Goal: Use online tool/utility: Utilize a website feature to perform a specific function

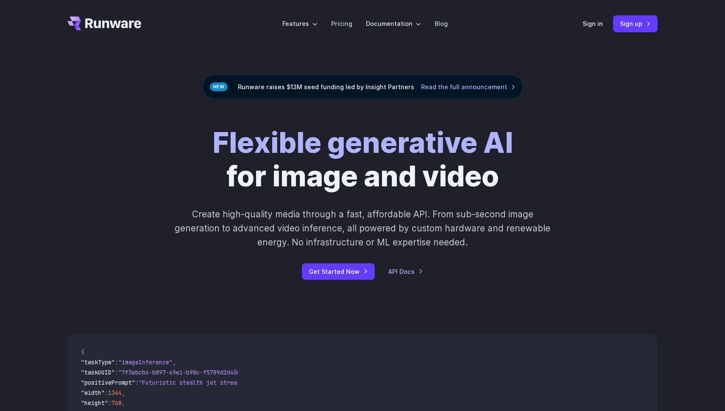
click at [585, 18] on div "Sign in Sign up" at bounding box center [620, 23] width 75 height 17
click at [595, 27] on link "Sign in" at bounding box center [593, 24] width 20 height 10
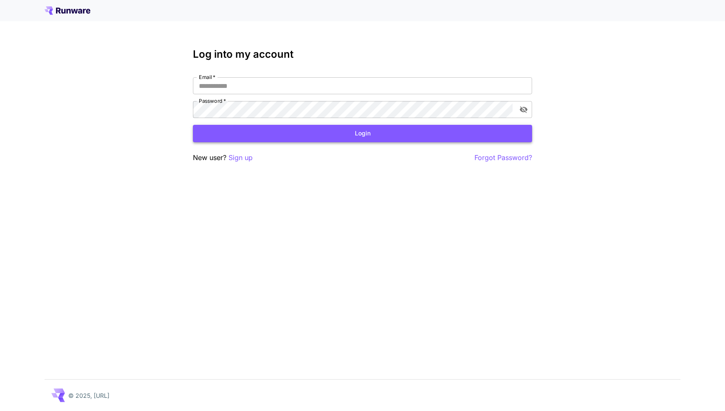
type input "**********"
click at [265, 132] on button "Login" at bounding box center [362, 133] width 339 height 17
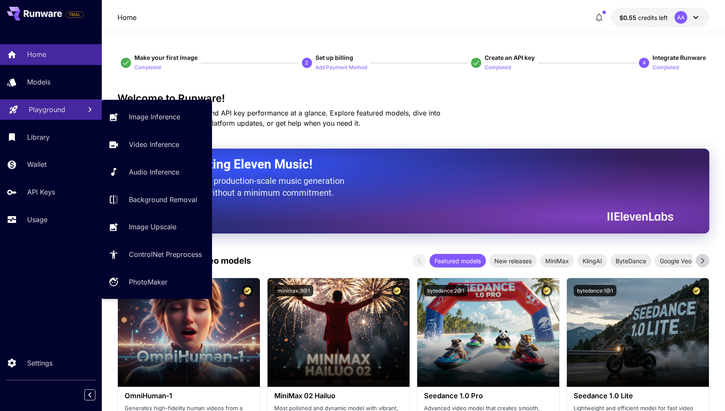
click at [47, 112] on p "Playground" at bounding box center [47, 109] width 36 height 10
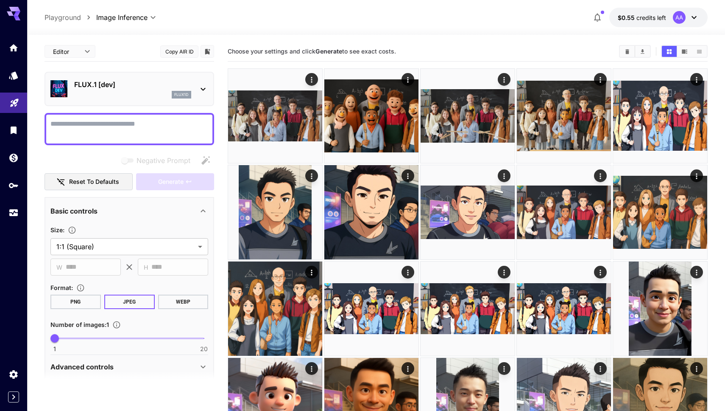
click at [175, 83] on p "FLUX.1 [dev]" at bounding box center [132, 84] width 117 height 10
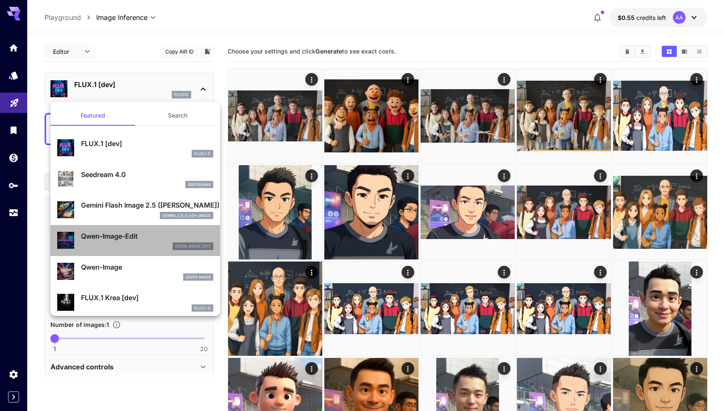
click at [131, 239] on p "Qwen-Image-Edit" at bounding box center [147, 236] width 132 height 10
type input "*"
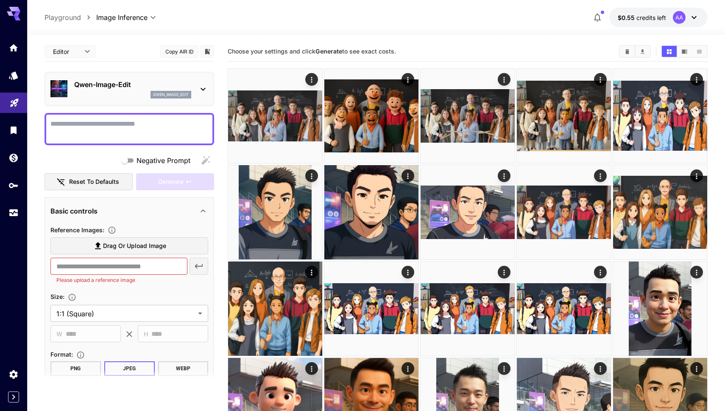
click at [182, 97] on p "qwen_image_edit" at bounding box center [171, 95] width 36 height 6
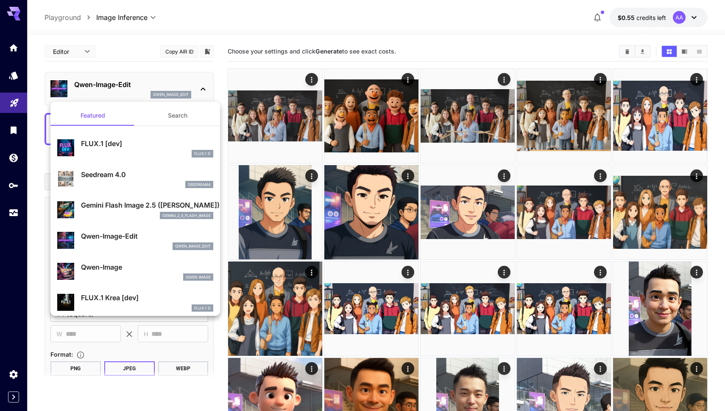
click at [172, 118] on button "Search" at bounding box center [177, 115] width 85 height 20
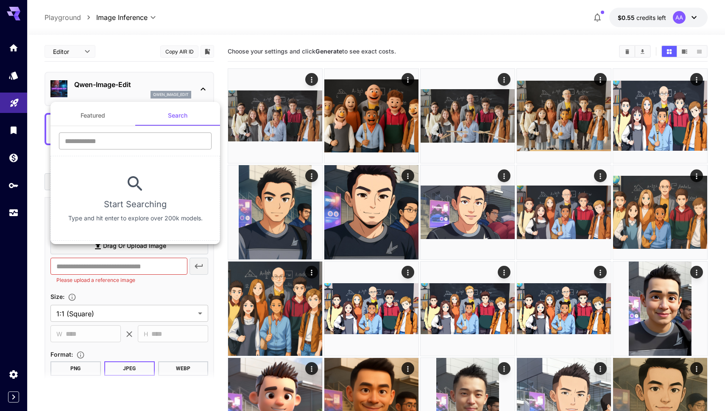
click at [156, 145] on input "text" at bounding box center [135, 140] width 153 height 17
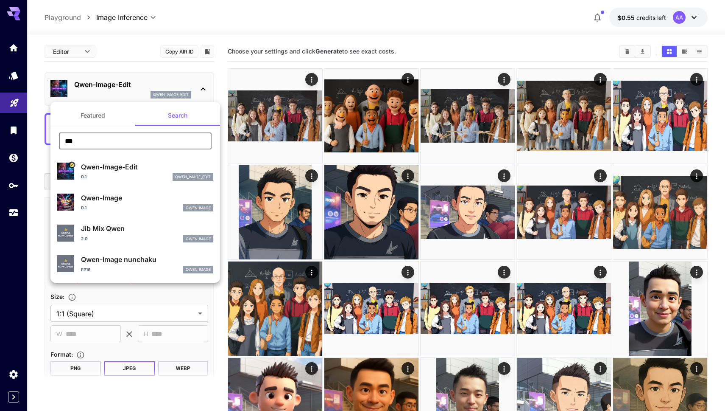
type input "***"
click at [388, 21] on div at bounding box center [362, 205] width 725 height 411
